Goal: Transaction & Acquisition: Book appointment/travel/reservation

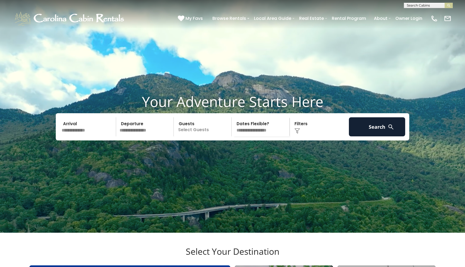
click at [89, 136] on input "text" at bounding box center [88, 126] width 56 height 19
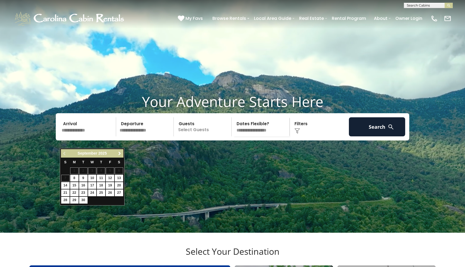
click at [119, 154] on span "Next" at bounding box center [120, 153] width 4 height 4
click at [119, 178] on link "11" at bounding box center [119, 178] width 8 height 7
type input "********"
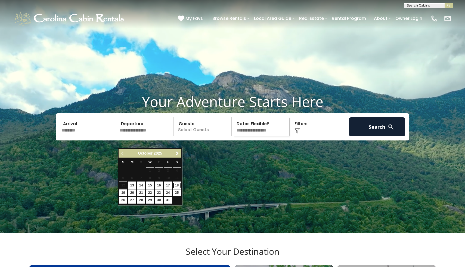
click at [174, 185] on link "18" at bounding box center [177, 185] width 8 height 7
type input "********"
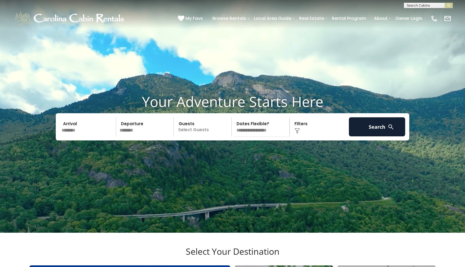
click at [190, 136] on p "Select Guests" at bounding box center [204, 126] width 56 height 19
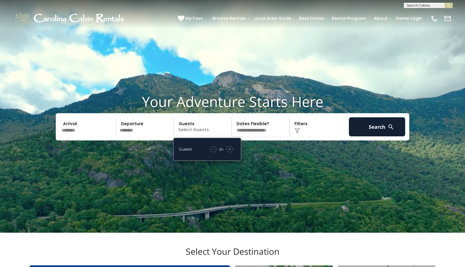
click at [234, 152] on div "- 0 + +" at bounding box center [222, 149] width 28 height 6
click at [230, 152] on span "+" at bounding box center [230, 148] width 2 height 5
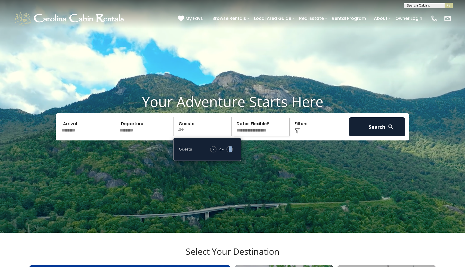
click at [230, 152] on span "+" at bounding box center [230, 148] width 2 height 5
click at [213, 152] on span "-" at bounding box center [213, 148] width 1 height 5
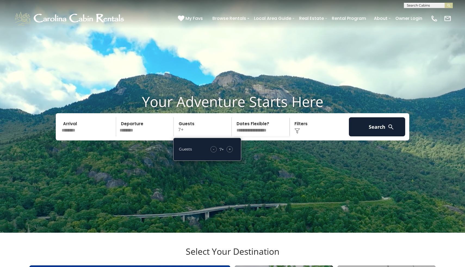
click at [259, 136] on select "**********" at bounding box center [262, 126] width 56 height 19
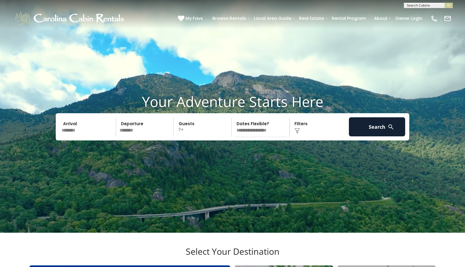
click at [297, 136] on div "Click to Choose" at bounding box center [320, 126] width 56 height 19
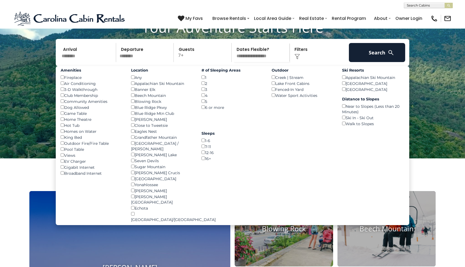
scroll to position [77, 0]
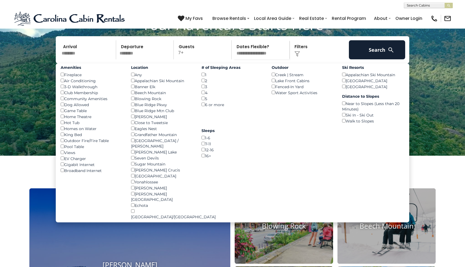
click at [82, 108] on div "Dog Allowed ()" at bounding box center [92, 105] width 62 height 6
click at [366, 56] on button "Search" at bounding box center [377, 49] width 56 height 19
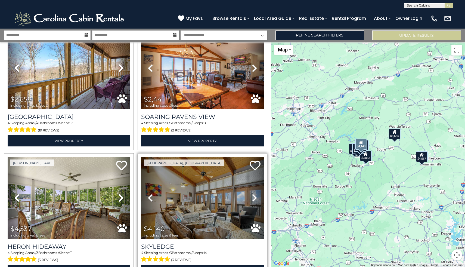
scroll to position [719, 0]
